Goal: Communication & Community: Answer question/provide support

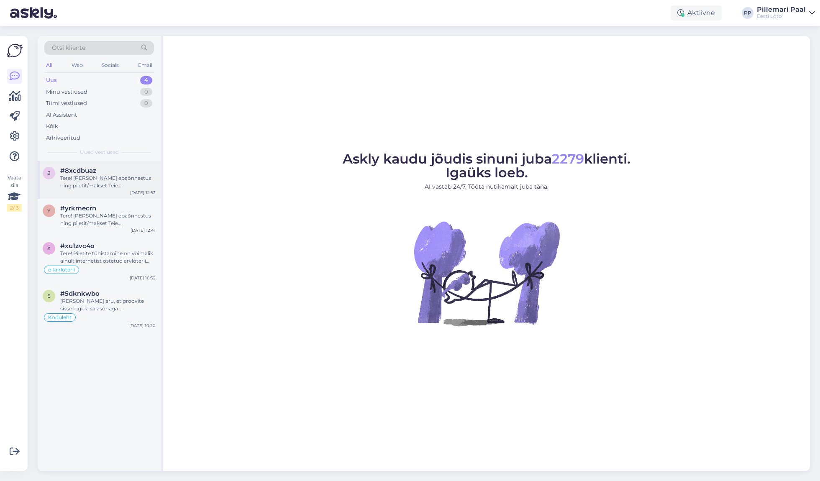
click at [86, 184] on div "Tere! [PERSON_NAME] ebaõnnestus ning piletit/makset Teie mängukontole ei ilmunu…" at bounding box center [107, 181] width 95 height 15
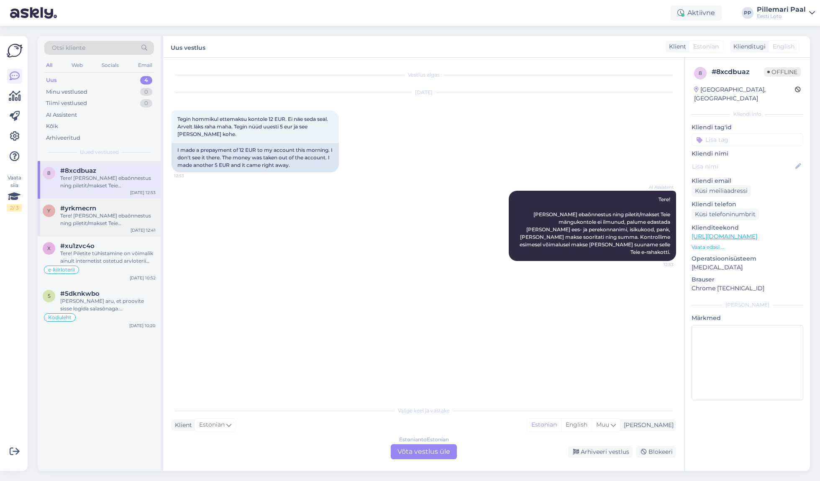
click at [108, 227] on div "y #yrkmecrn Tere! [PERSON_NAME] ebaõnnestus ning piletit/makset Teie mängukonto…" at bounding box center [99, 218] width 123 height 38
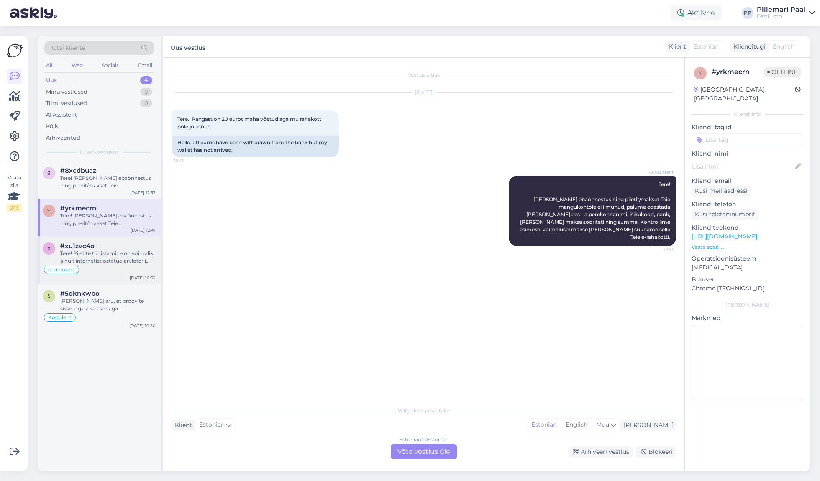
click at [107, 256] on div "Tere! Piletite tühistamine on võimalik ainult internetist ostetud arvloterii pi…" at bounding box center [107, 257] width 95 height 15
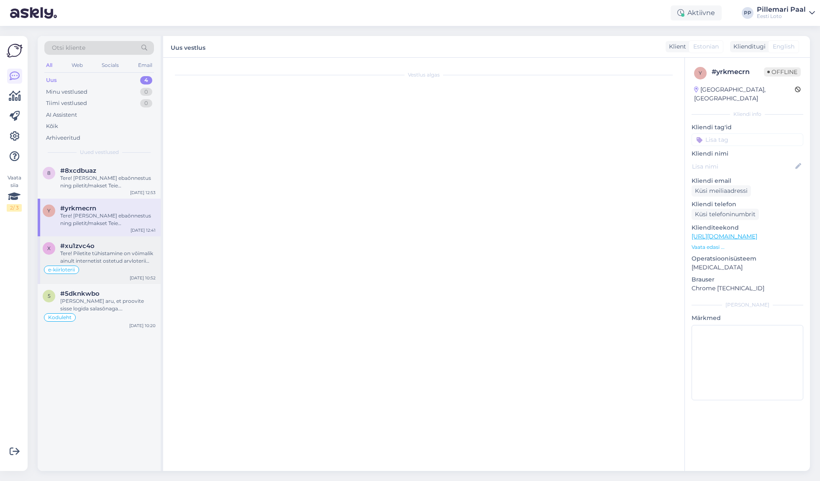
scroll to position [264, 0]
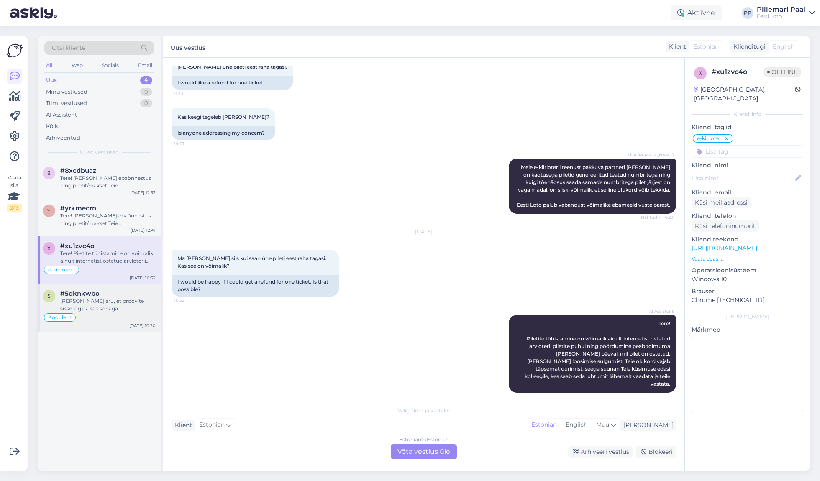
click at [108, 297] on div "#5dknkwbo" at bounding box center [107, 294] width 95 height 8
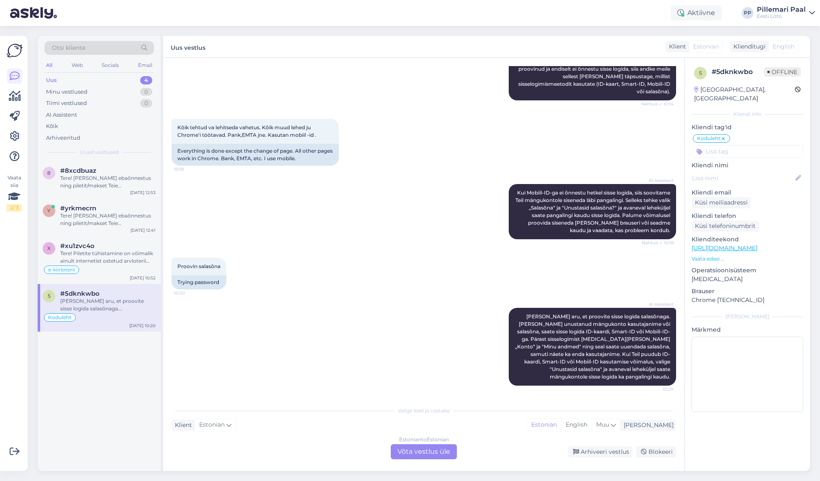
scroll to position [700, 0]
click at [576, 449] on icon at bounding box center [576, 452] width 6 height 6
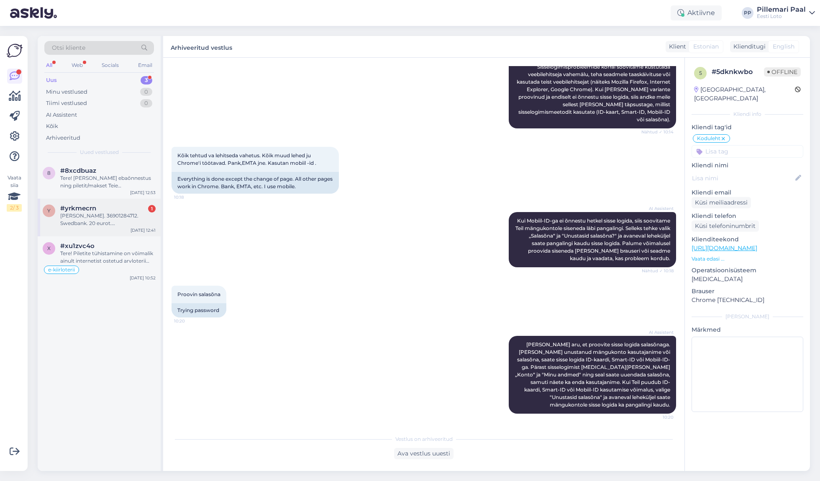
click at [97, 208] on div "#yrkmecrn 1" at bounding box center [107, 209] width 95 height 8
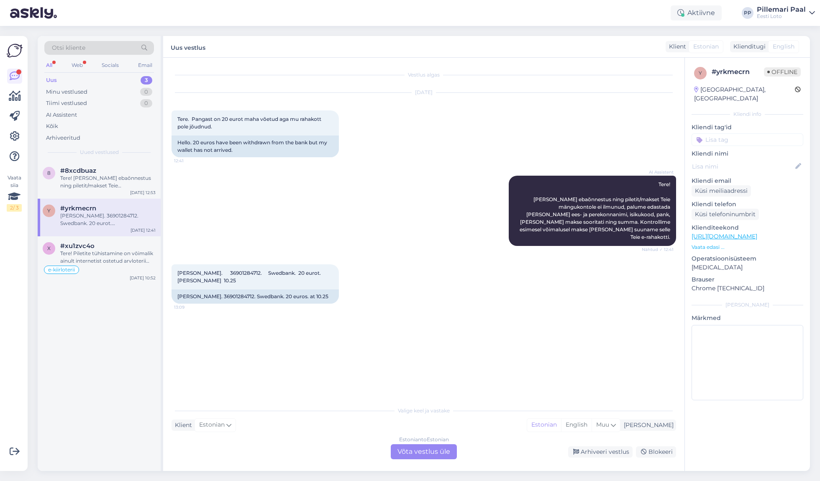
scroll to position [0, 0]
click at [440, 451] on div "Estonian to Estonian Võta vestlus üle" at bounding box center [424, 451] width 66 height 15
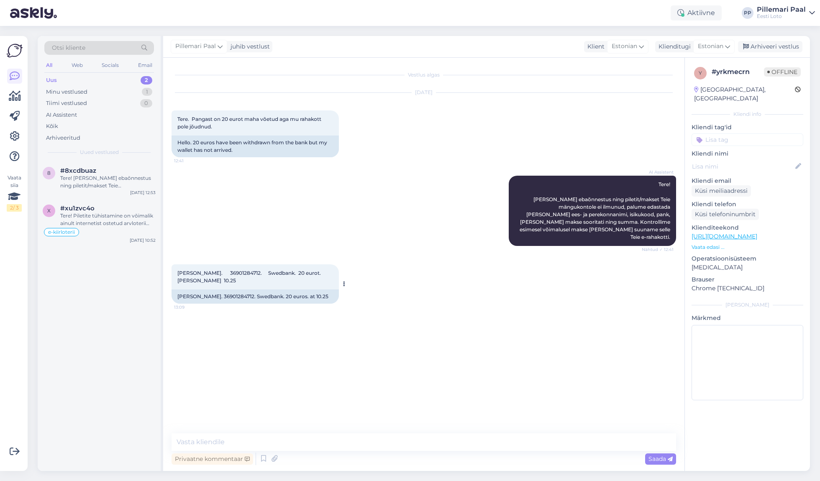
click at [224, 270] on span "[PERSON_NAME]. 36901284712. Swedbank. 20 eurot. [PERSON_NAME] 10.25" at bounding box center [249, 277] width 145 height 14
copy span "36901284712"
click at [277, 441] on textarea at bounding box center [424, 442] width 505 height 18
paste textarea "Kahjuks Teie sissemakse ebaõnnestus tehnilise [PERSON_NAME] tõttu. Kontrollisim…"
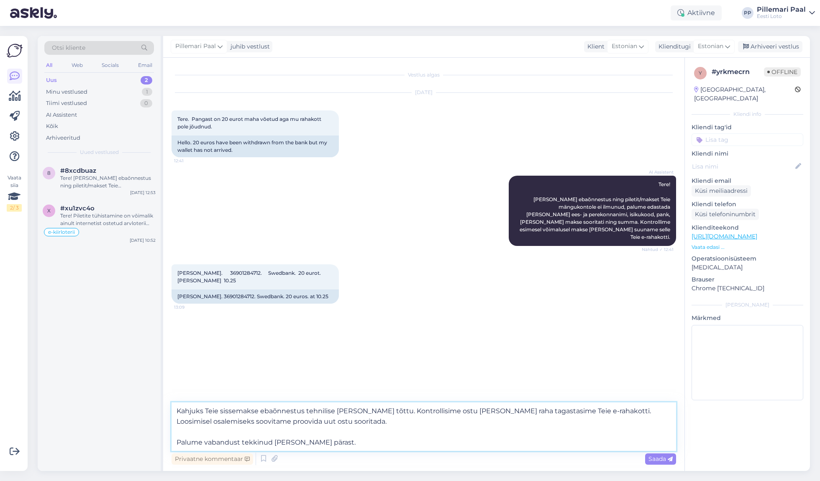
click at [175, 408] on textarea "Kahjuks Teie sissemakse ebaõnnestus tehnilise [PERSON_NAME] tõttu. Kontrollisim…" at bounding box center [424, 426] width 505 height 49
click at [509, 411] on textarea "Täname, et täpsustasite. Kahjuks Teie sissemakse ebaõnnestus tehnilise [PERSON_…" at bounding box center [424, 426] width 505 height 49
drag, startPoint x: 387, startPoint y: 423, endPoint x: 171, endPoint y: 421, distance: 215.9
click at [166, 421] on div "Vestlus algas [DATE] Tere. Pangast on 20 eurot maha võetud aga mu rahakott pole…" at bounding box center [423, 264] width 521 height 413
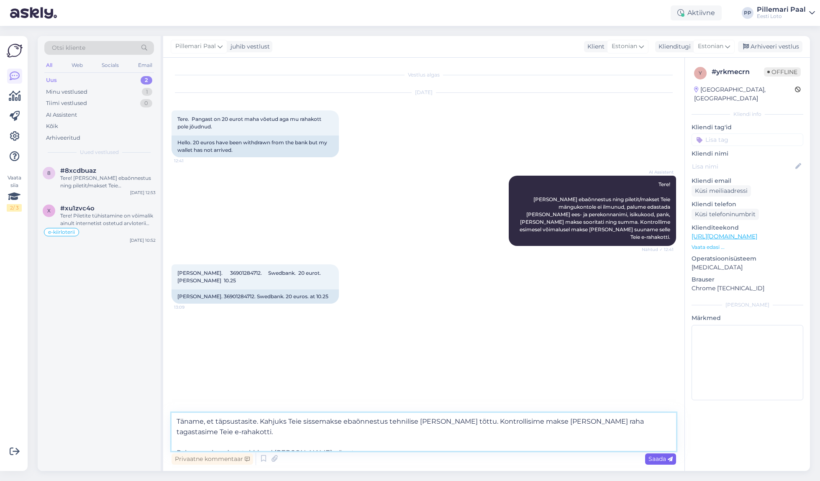
type textarea "Täname, et täpsustasite. Kahjuks Teie sissemakse ebaõnnestus tehnilise [PERSON_…"
click at [653, 455] on span "Saada" at bounding box center [660, 459] width 24 height 8
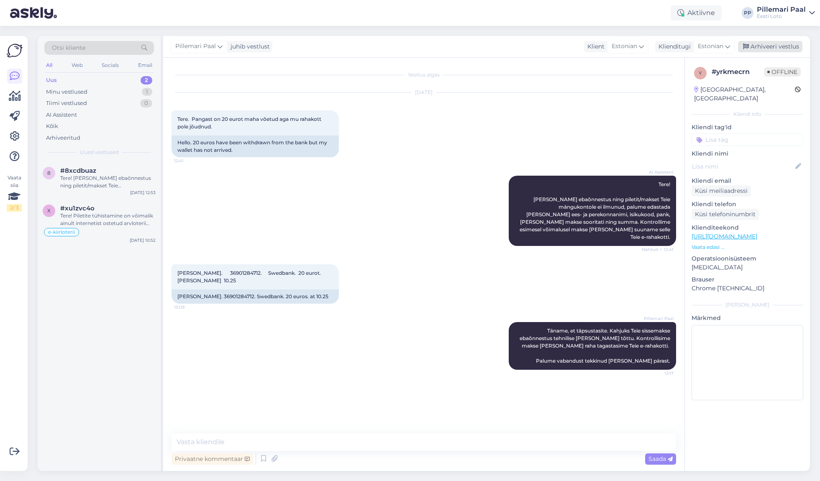
click at [776, 46] on div "Arhiveeri vestlus" at bounding box center [770, 46] width 64 height 11
